Goal: Check status: Check status

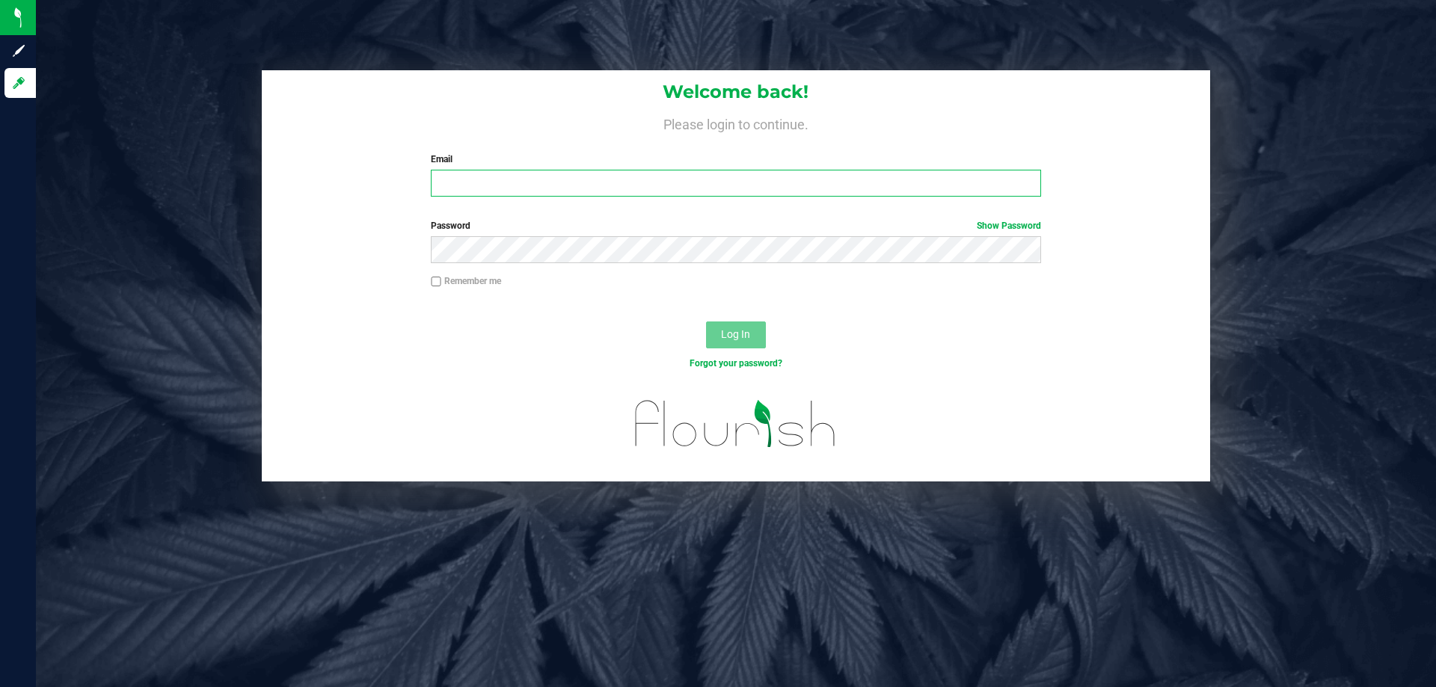
click at [449, 183] on input "Email" at bounding box center [736, 183] width 610 height 27
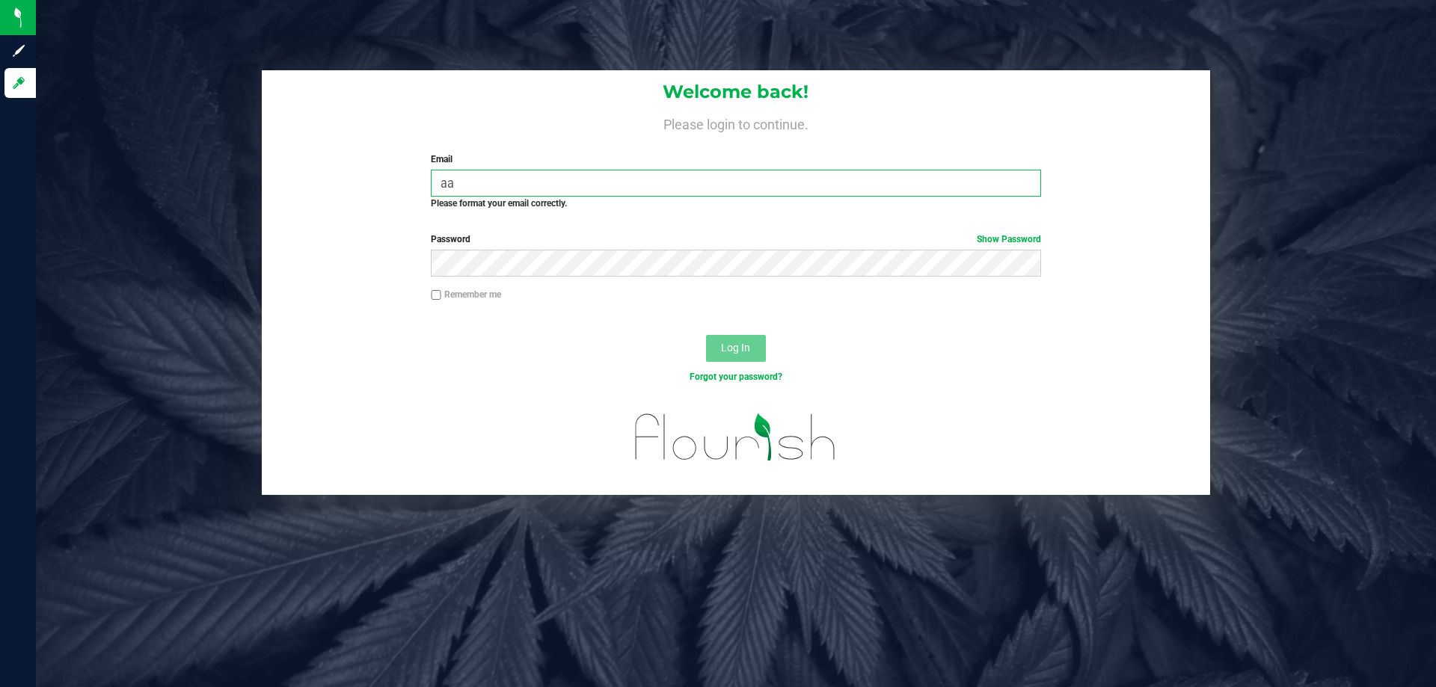
type input "a"
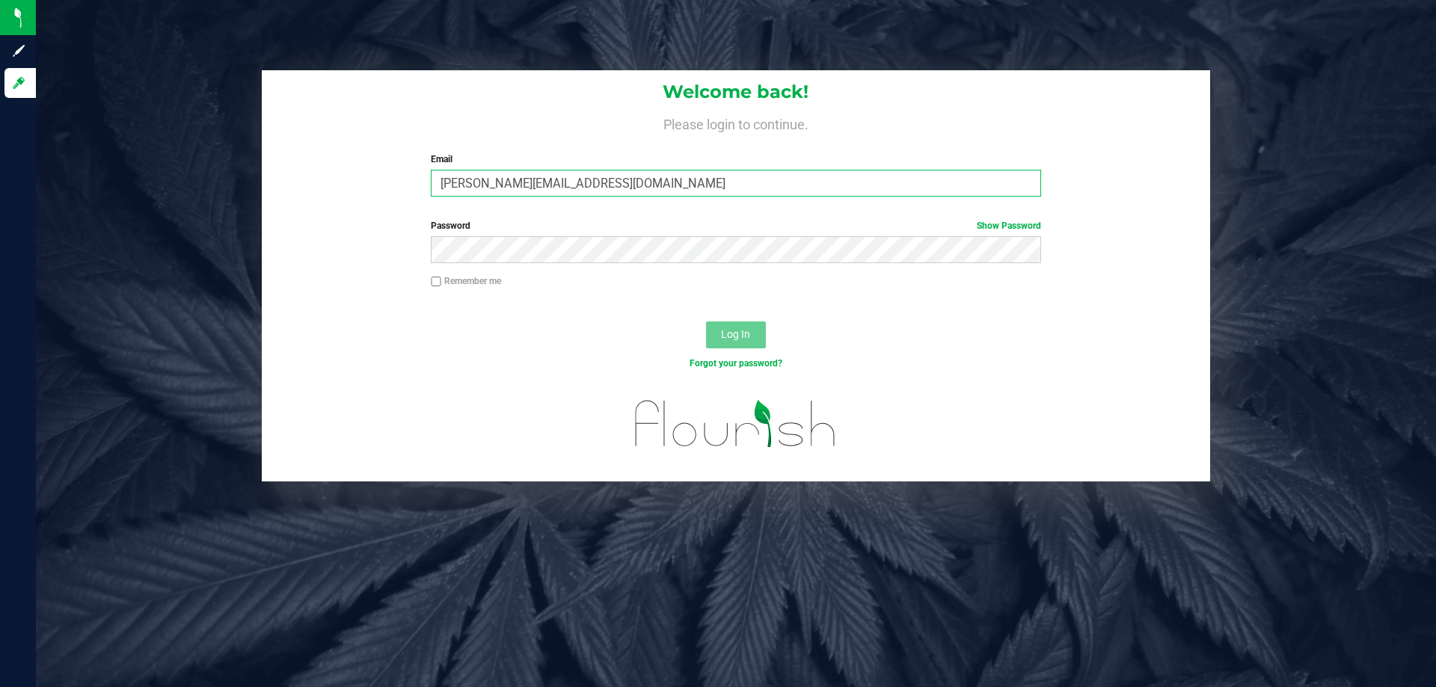
type input "[PERSON_NAME][EMAIL_ADDRESS][DOMAIN_NAME]"
click at [716, 329] on button "Log In" at bounding box center [736, 335] width 60 height 27
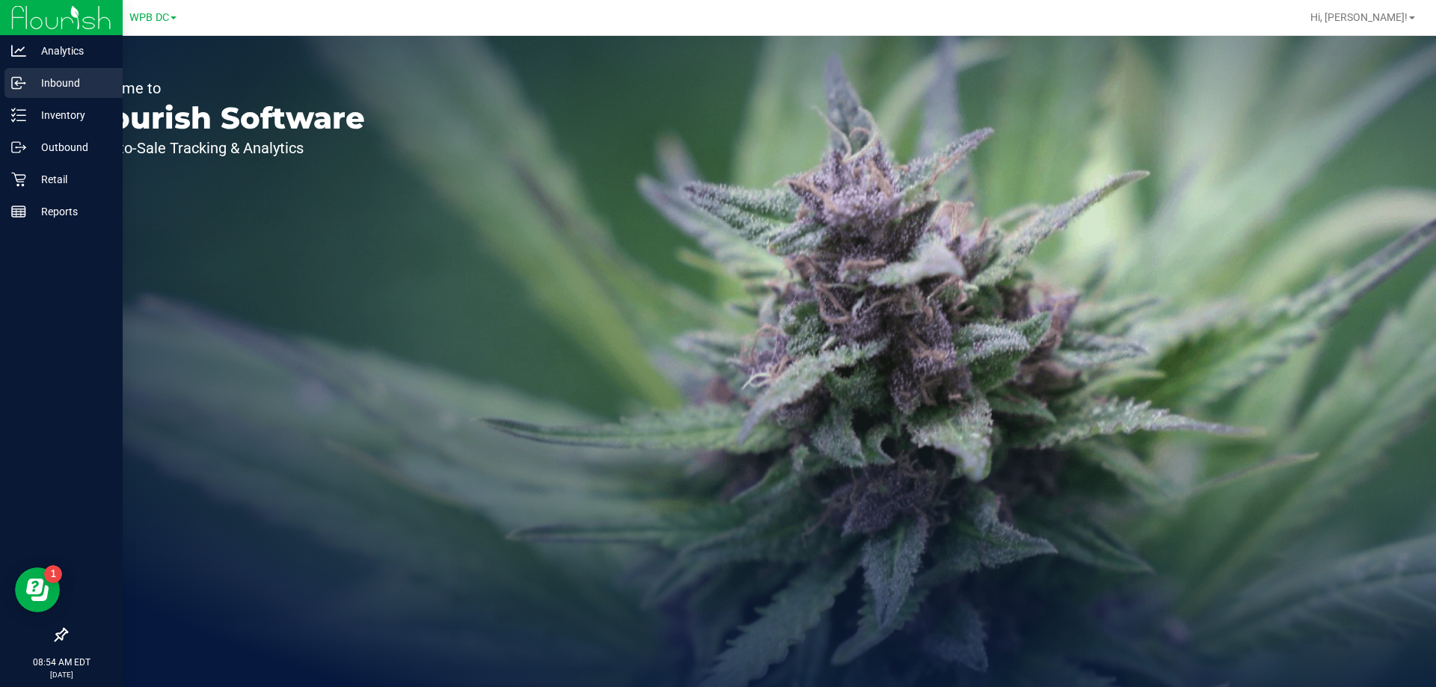
click at [62, 79] on p "Inbound" at bounding box center [71, 83] width 90 height 18
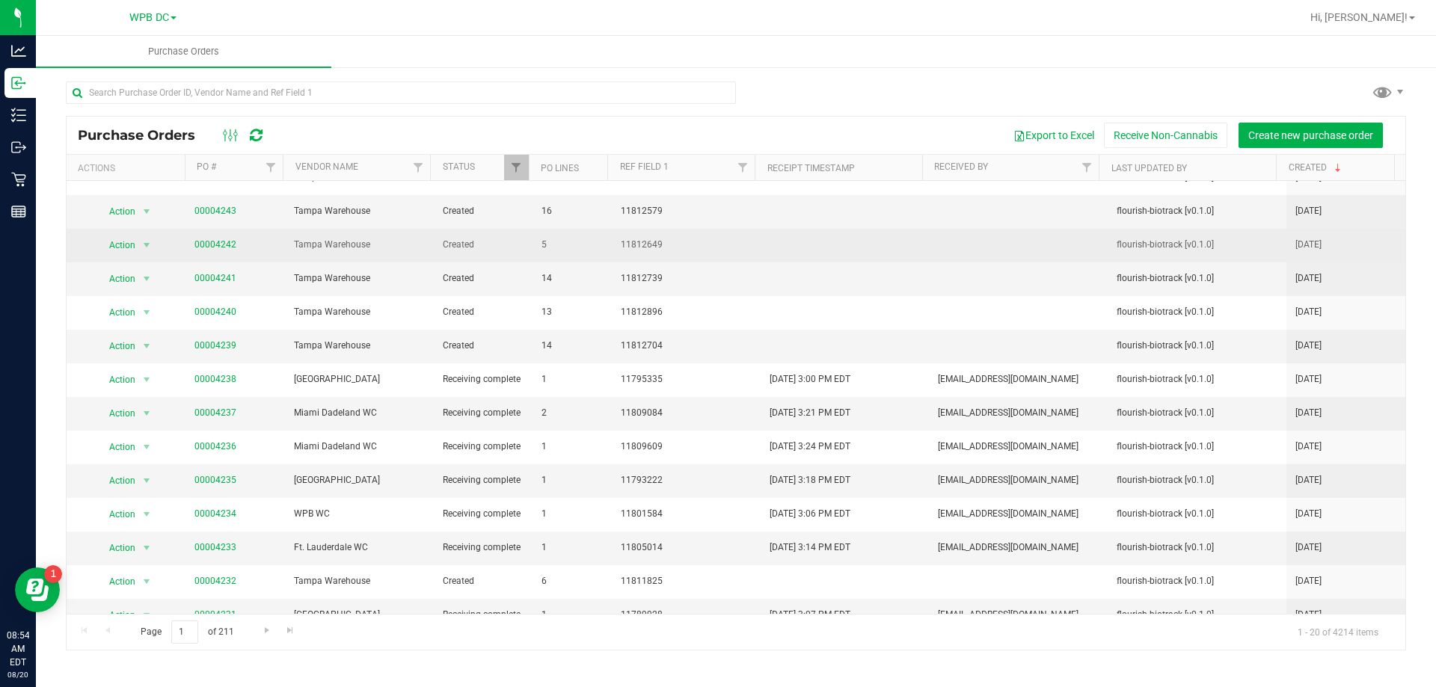
scroll to position [239, 0]
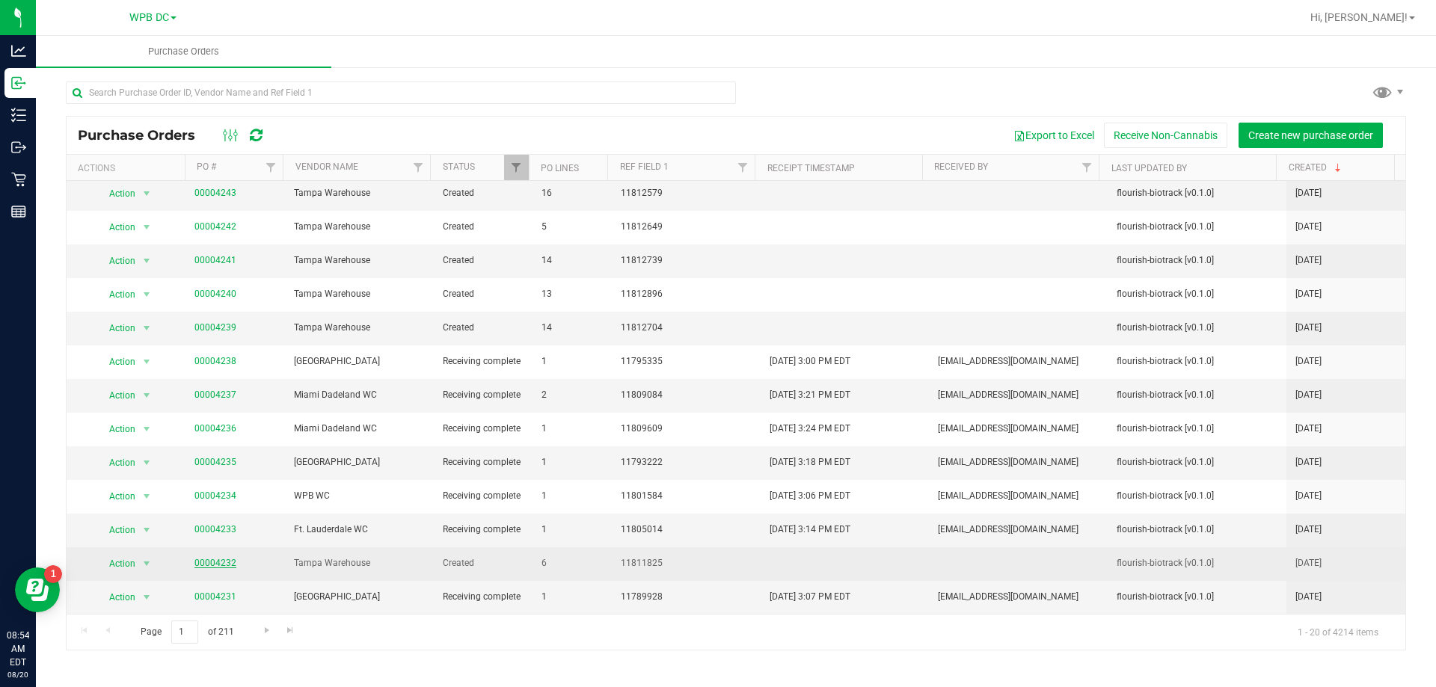
click at [209, 563] on link "00004232" at bounding box center [215, 563] width 42 height 10
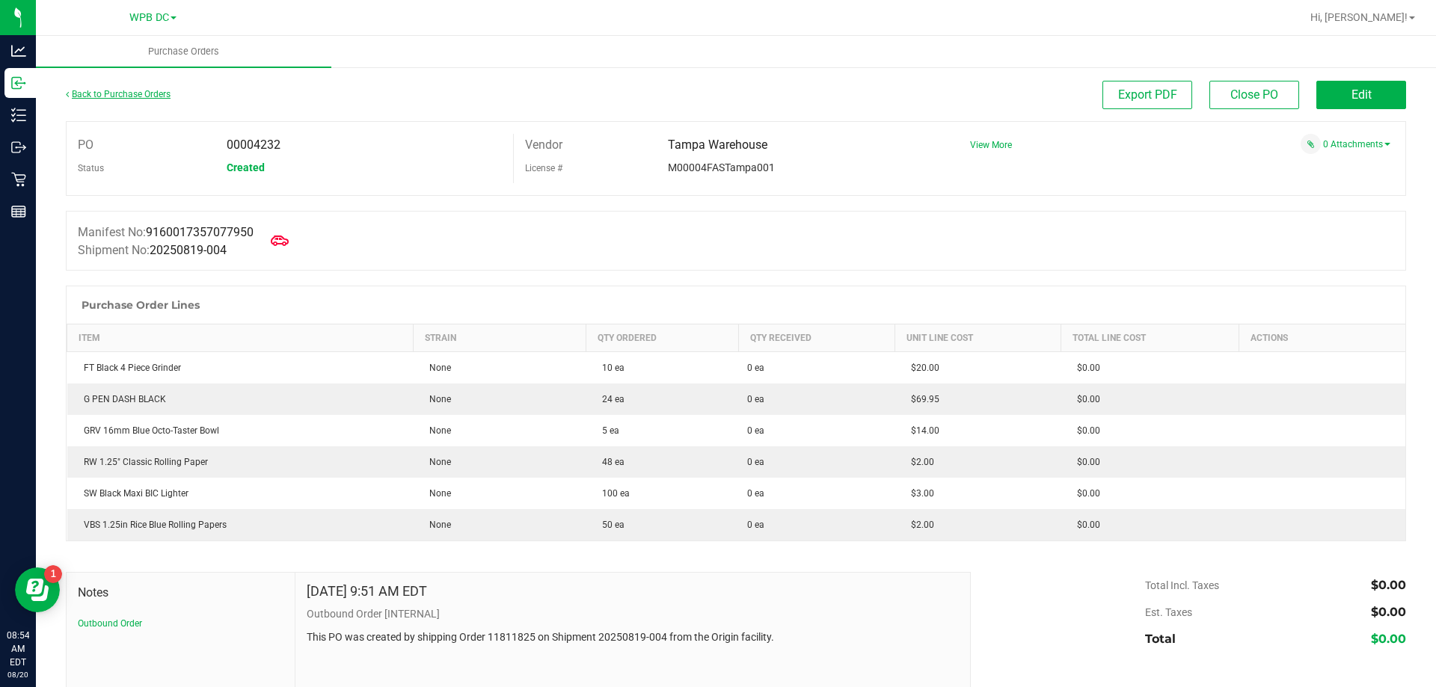
click at [113, 92] on link "Back to Purchase Orders" at bounding box center [118, 94] width 105 height 10
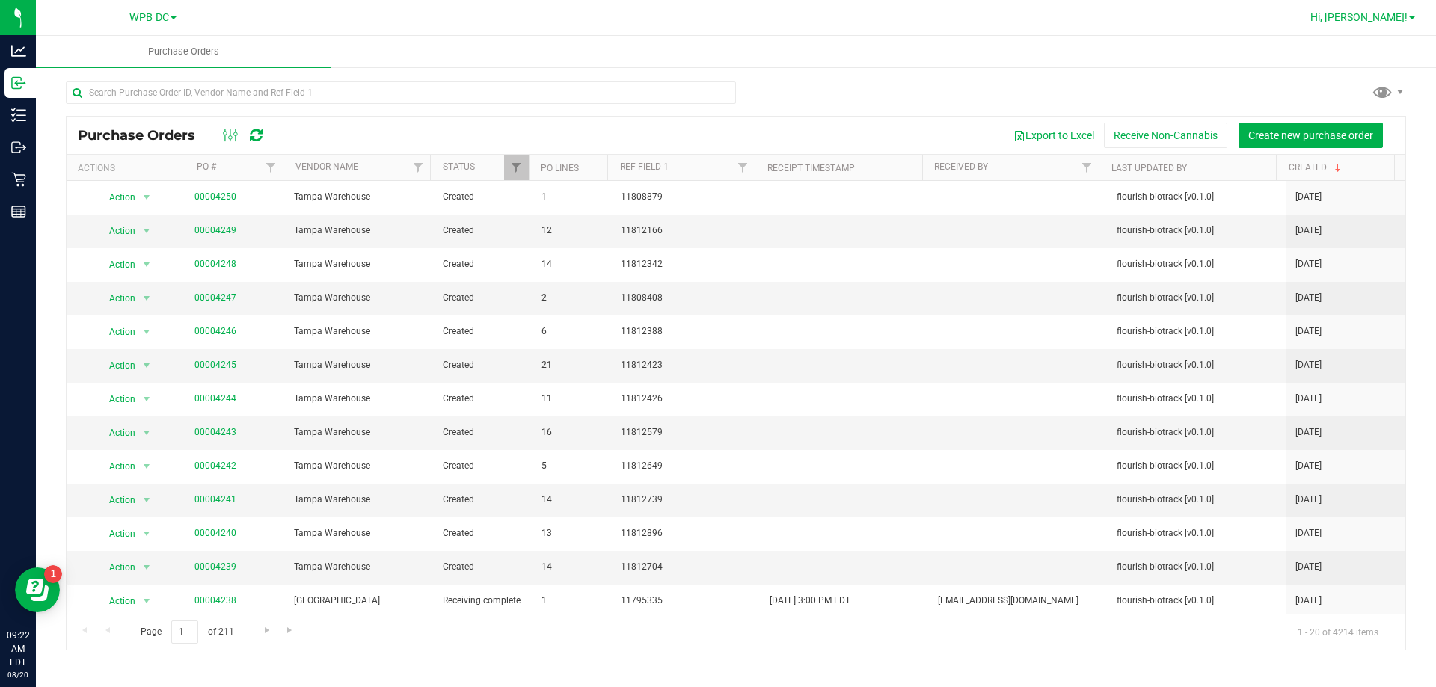
click at [1410, 18] on span at bounding box center [1412, 17] width 6 height 3
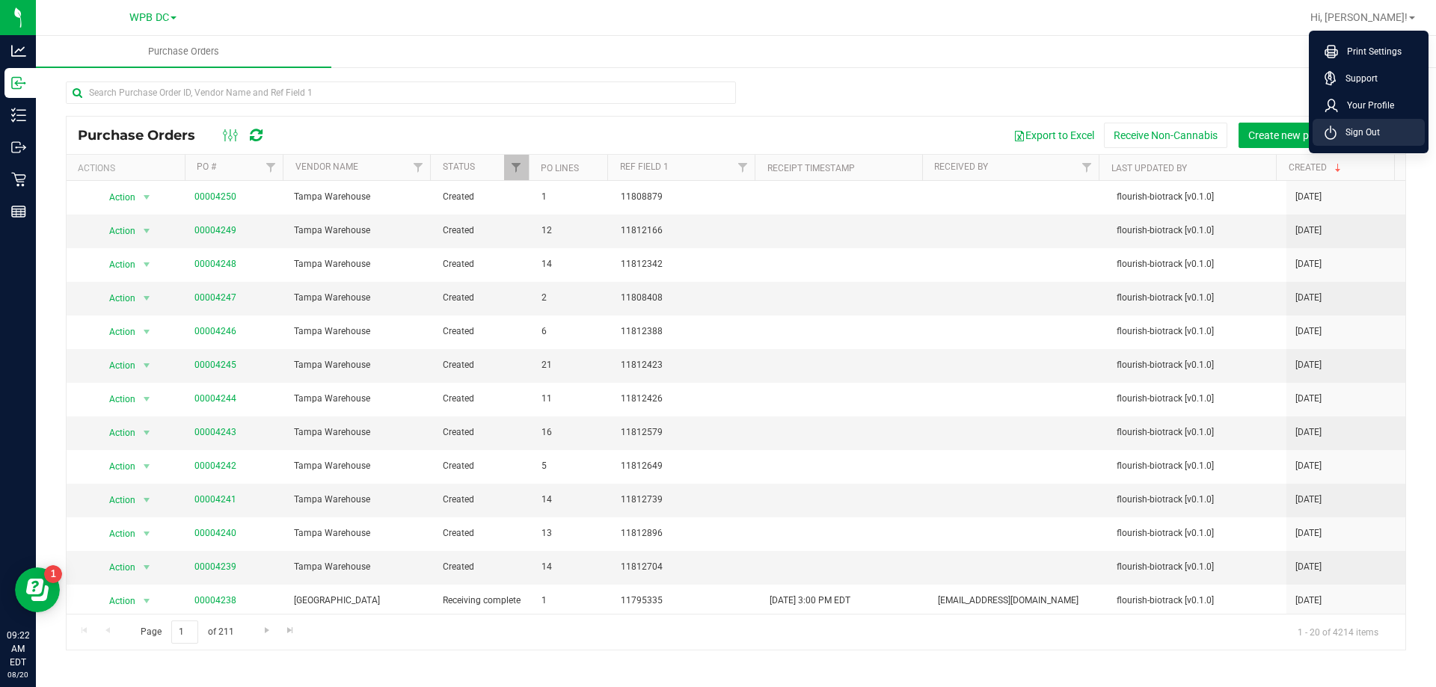
click at [1356, 135] on span "Sign Out" at bounding box center [1357, 132] width 43 height 15
